Goal: Information Seeking & Learning: Learn about a topic

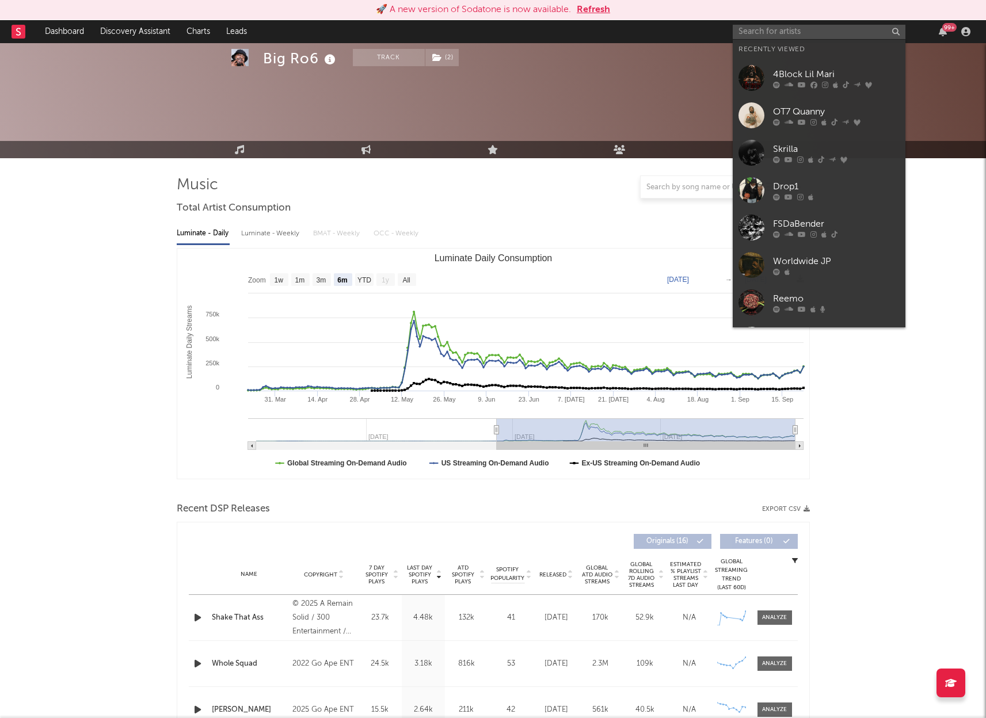
select select "6m"
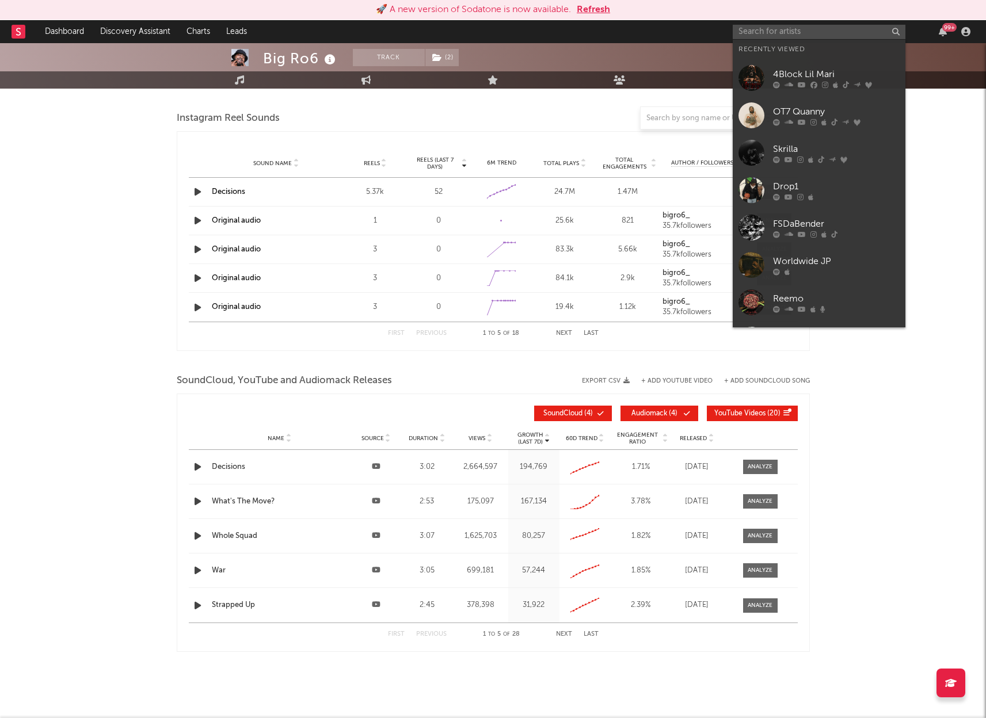
click at [763, 32] on input "text" at bounding box center [819, 32] width 173 height 14
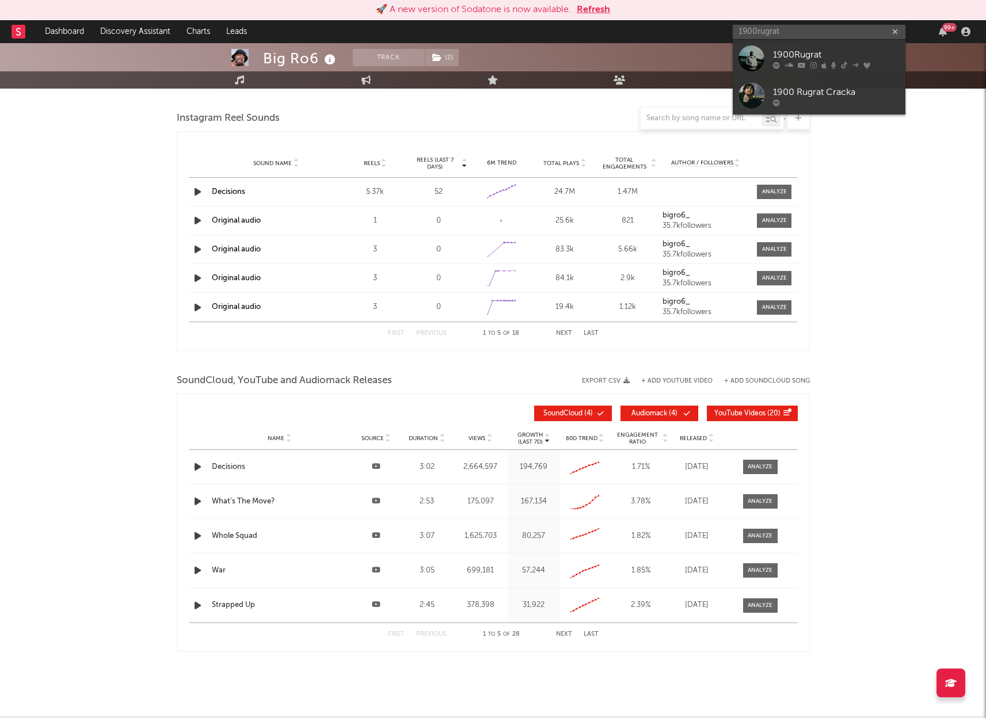
type input "1900rugrat"
click at [784, 47] on link "1900Rugrat" at bounding box center [819, 58] width 173 height 37
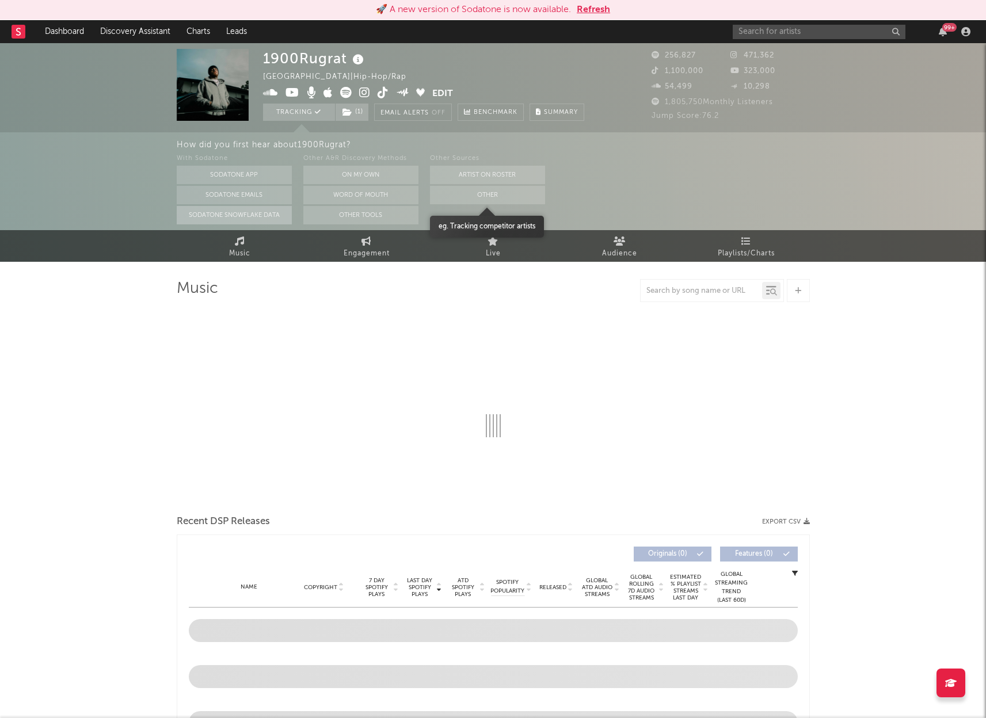
select select "6m"
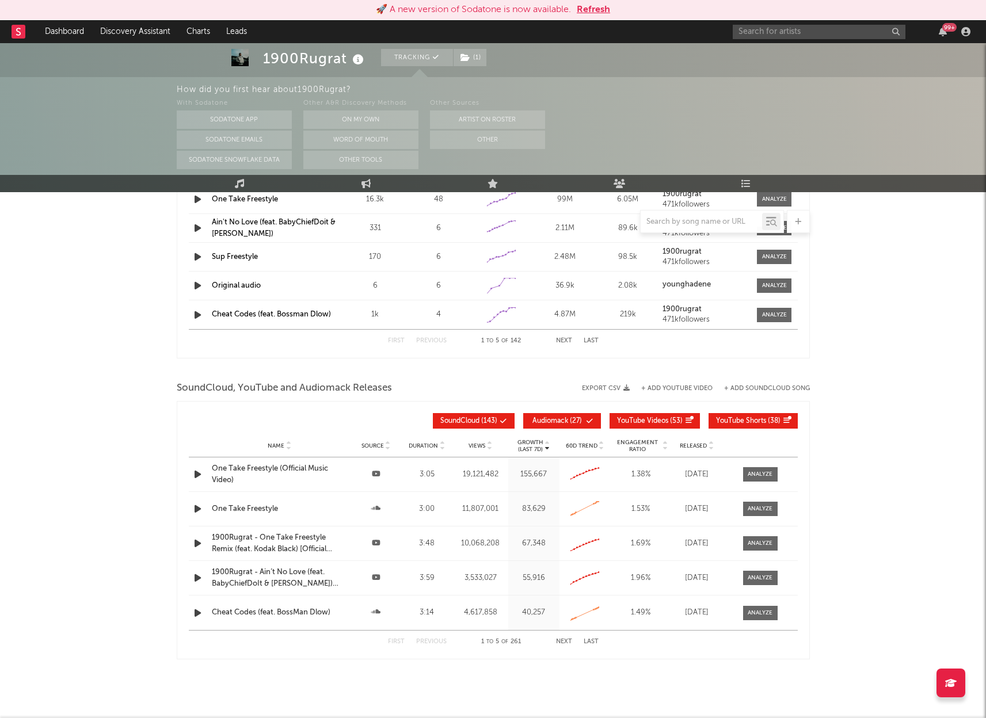
scroll to position [1167, 0]
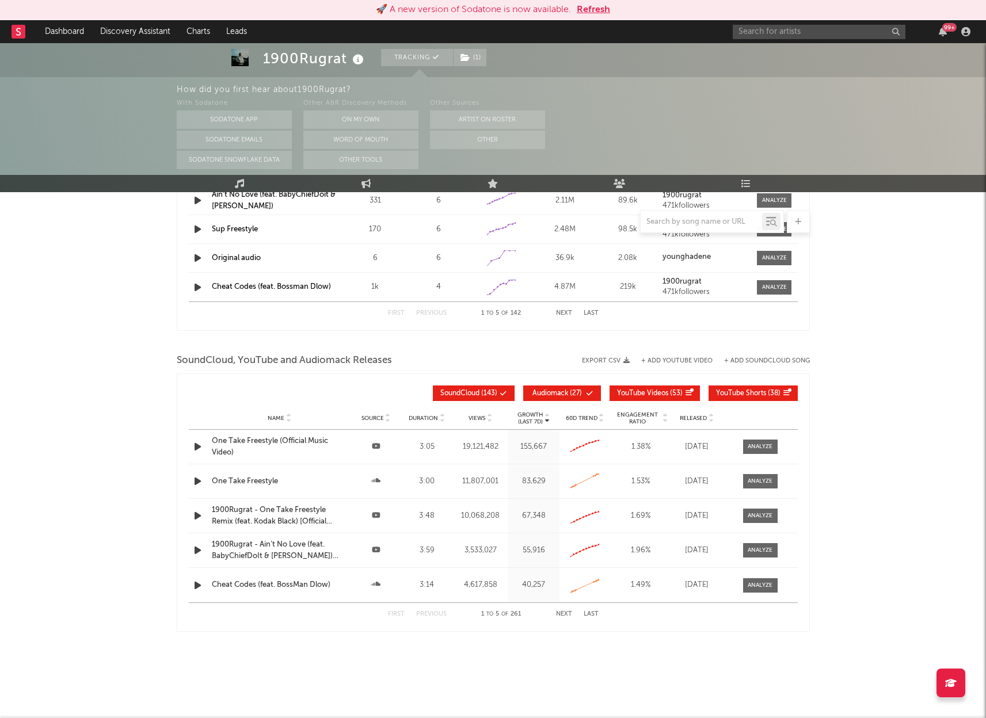
click at [562, 612] on button "Next" at bounding box center [564, 614] width 16 height 6
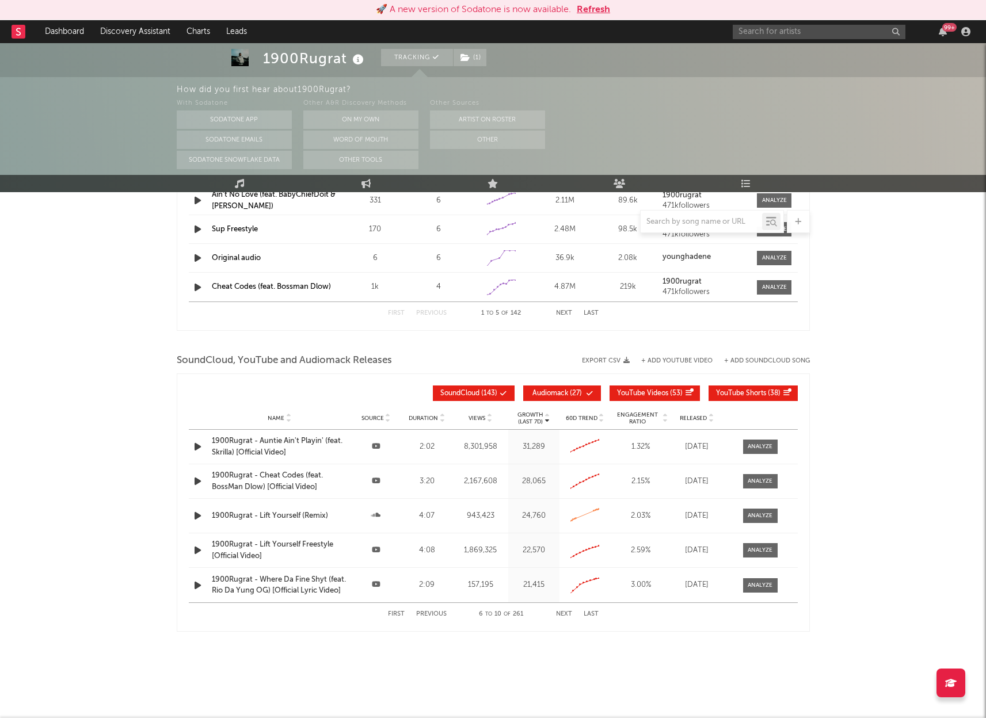
click at [562, 612] on button "Next" at bounding box center [564, 614] width 16 height 6
click at [422, 612] on button "Previous" at bounding box center [431, 614] width 30 height 6
click at [566, 613] on button "Next" at bounding box center [564, 614] width 16 height 6
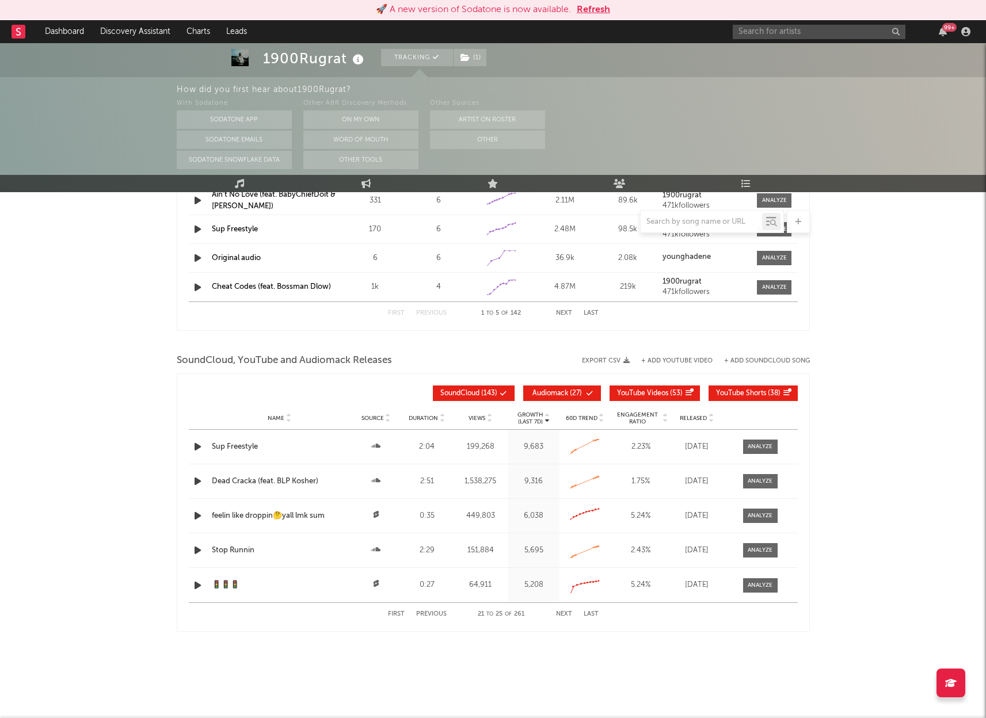
click at [566, 613] on button "Next" at bounding box center [564, 614] width 16 height 6
click at [426, 612] on button "Previous" at bounding box center [431, 614] width 30 height 6
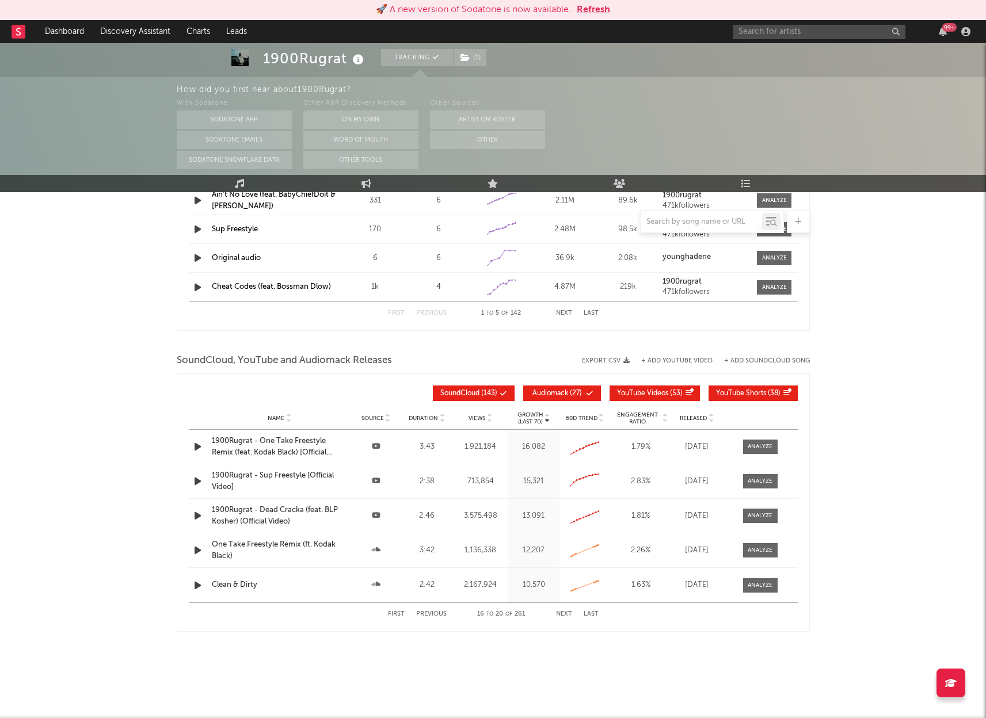
click at [427, 612] on button "Previous" at bounding box center [431, 614] width 30 height 6
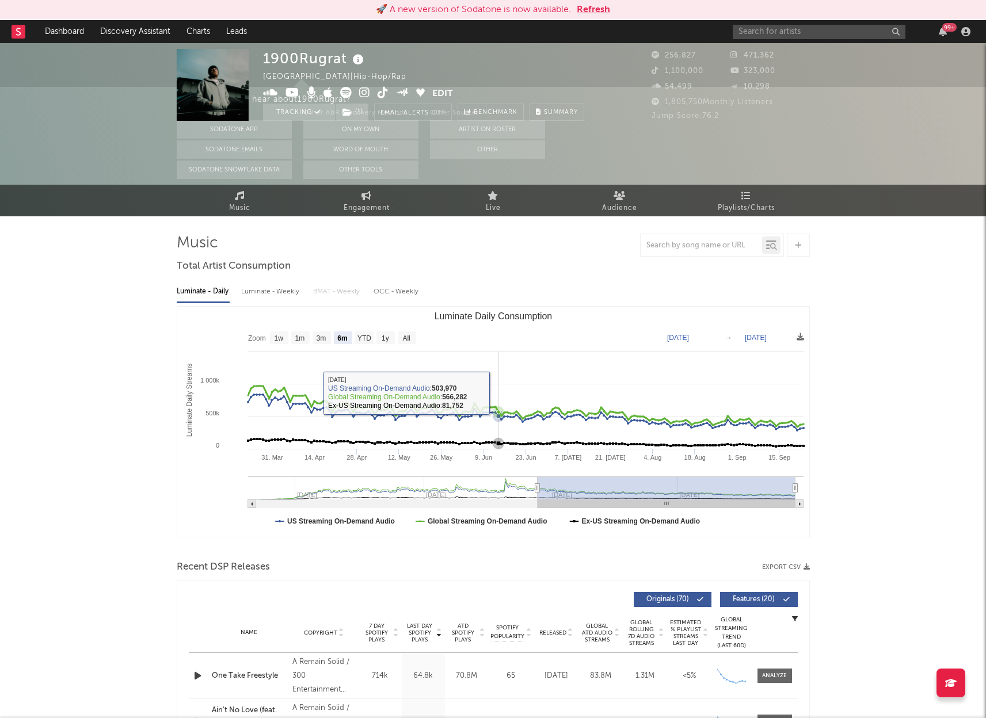
scroll to position [0, 0]
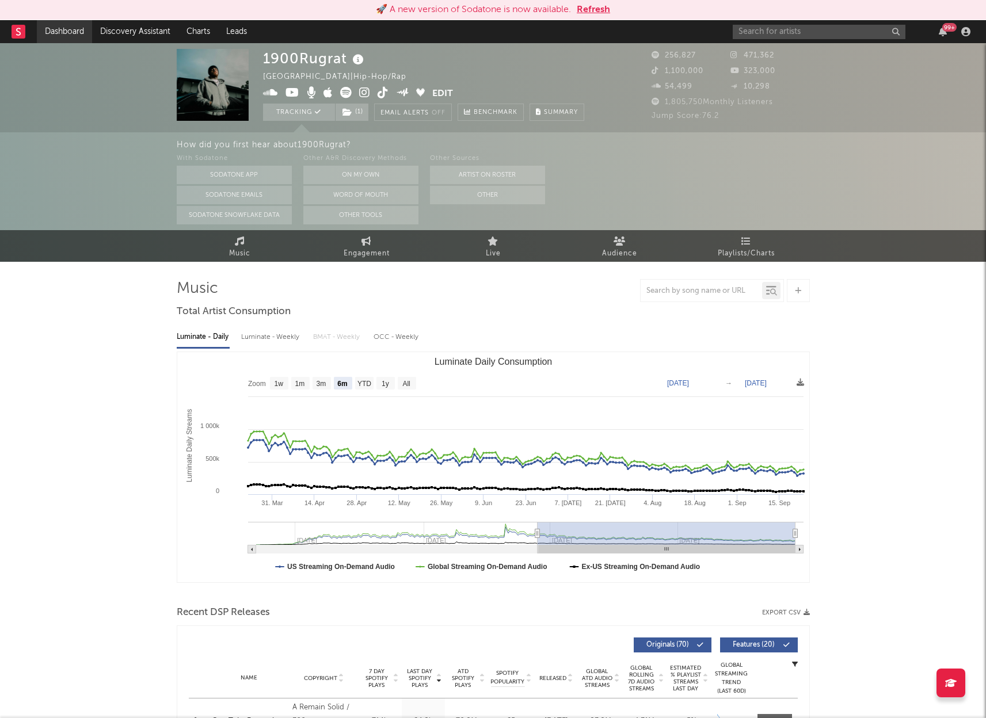
click at [63, 32] on link "Dashboard" at bounding box center [64, 31] width 55 height 23
